Goal: Task Accomplishment & Management: Use online tool/utility

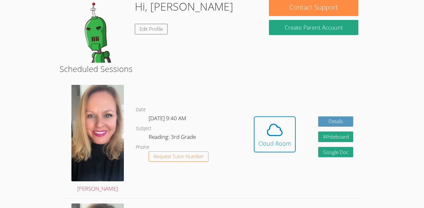
scroll to position [64, 0]
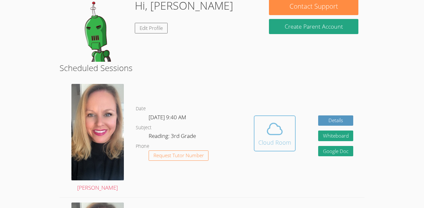
click at [272, 130] on icon at bounding box center [275, 129] width 18 height 18
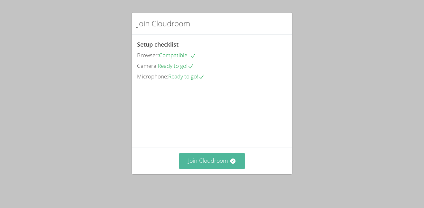
click at [197, 165] on button "Join Cloudroom" at bounding box center [212, 161] width 66 height 16
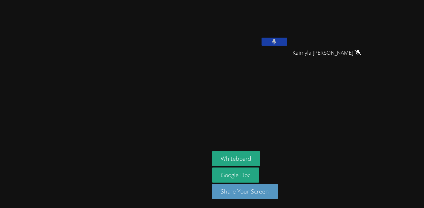
drag, startPoint x: 97, startPoint y: 135, endPoint x: 103, endPoint y: 124, distance: 12.8
click at [103, 124] on video at bounding box center [104, 91] width 97 height 115
click at [261, 158] on button "Whiteboard" at bounding box center [236, 158] width 49 height 15
click at [153, 59] on video at bounding box center [104, 91] width 97 height 115
click at [153, 58] on video at bounding box center [104, 91] width 97 height 115
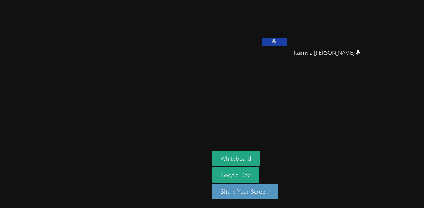
click at [153, 58] on video at bounding box center [104, 91] width 97 height 115
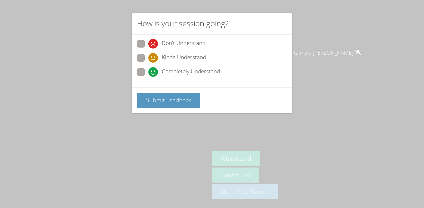
click at [148, 77] on span at bounding box center [148, 77] width 0 height 0
click at [148, 72] on input "Completely Understand" at bounding box center [150, 70] width 5 height 5
radio input "true"
click at [163, 103] on span "Submit Feedback" at bounding box center [168, 100] width 45 height 8
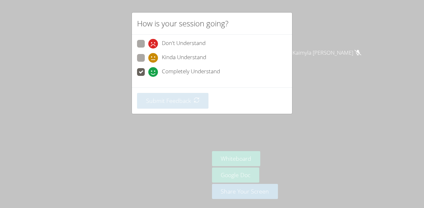
click at [148, 77] on span at bounding box center [148, 77] width 0 height 0
click at [148, 73] on input "Completely Understand" at bounding box center [150, 70] width 5 height 5
click at [124, 24] on div "How is your session going? Don't Understand Kinda Understand Completely Underst…" at bounding box center [212, 104] width 424 height 208
